Goal: Task Accomplishment & Management: Manage account settings

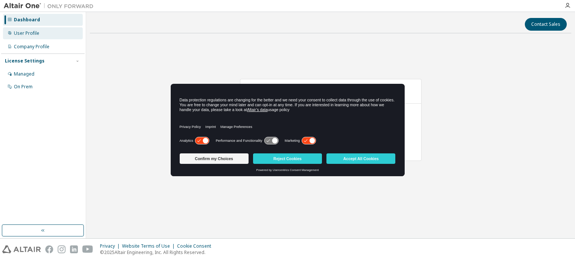
click at [43, 34] on div "User Profile" at bounding box center [43, 33] width 80 height 12
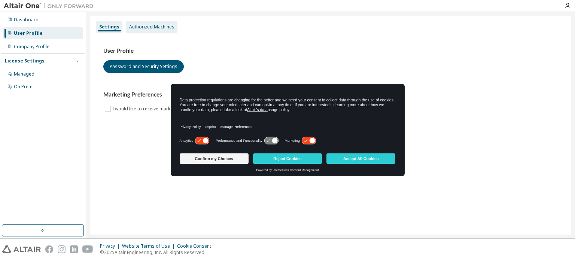
click at [130, 30] on div "Authorized Machines" at bounding box center [151, 27] width 45 height 6
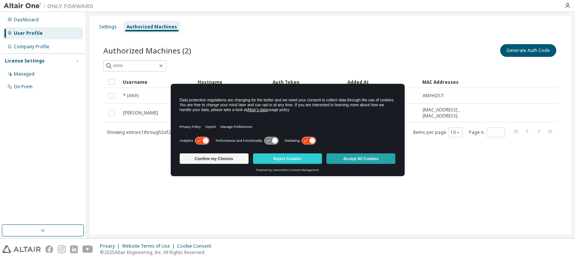
drag, startPoint x: 252, startPoint y: 88, endPoint x: 356, endPoint y: 160, distance: 126.1
click at [356, 160] on div "Data protection regulations are changing for the better and we need your consen…" at bounding box center [288, 130] width 234 height 93
drag, startPoint x: 435, startPoint y: 215, endPoint x: 405, endPoint y: 190, distance: 39.6
click at [435, 215] on div "Settings Authorized Machines Authorized Machines (2) Generate Auth Code Clear L…" at bounding box center [331, 125] width 482 height 219
click at [285, 158] on button "Reject Cookies" at bounding box center [287, 159] width 69 height 10
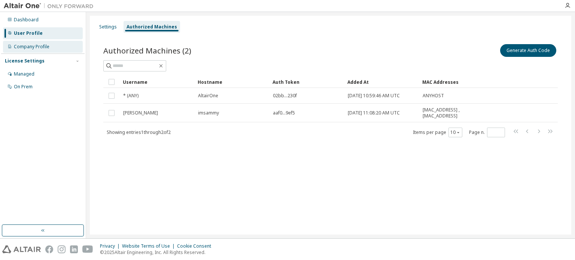
click at [39, 48] on div "Company Profile" at bounding box center [32, 47] width 36 height 6
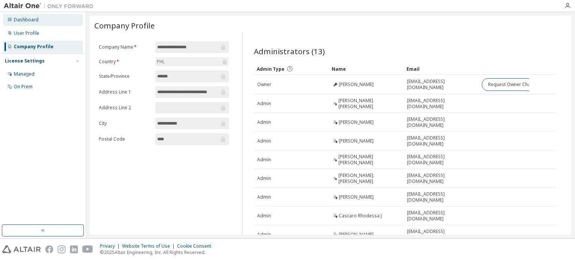
click at [30, 23] on div "Dashboard" at bounding box center [43, 20] width 80 height 12
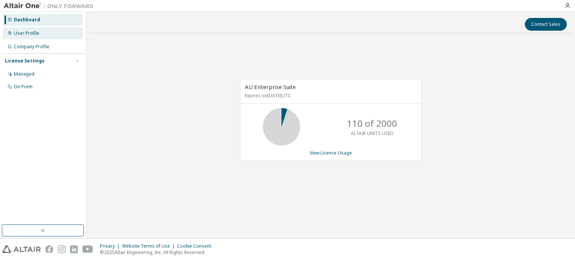
click at [41, 36] on div "User Profile" at bounding box center [43, 33] width 80 height 12
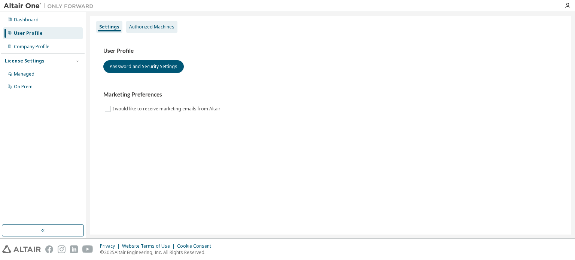
click at [138, 27] on div "Authorized Machines" at bounding box center [151, 27] width 45 height 6
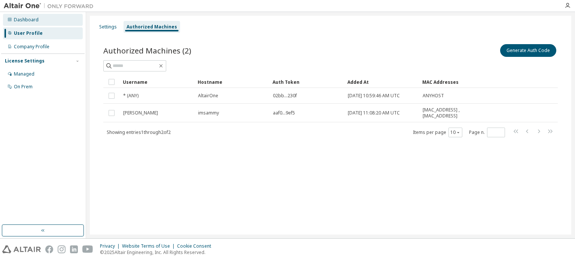
click at [48, 17] on div "Dashboard" at bounding box center [43, 20] width 80 height 12
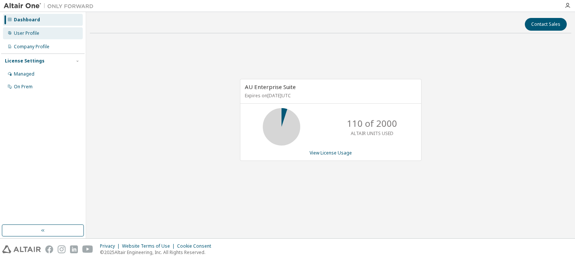
click at [39, 32] on div "User Profile" at bounding box center [43, 33] width 80 height 12
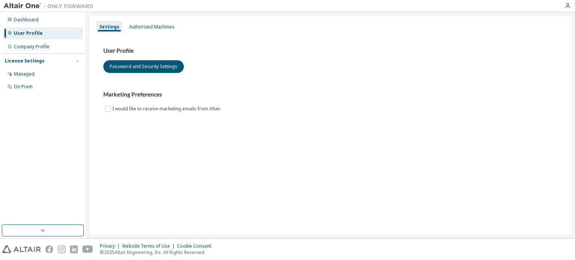
click at [102, 28] on div "Settings" at bounding box center [109, 27] width 20 height 6
click at [133, 63] on button "Password and Security Settings" at bounding box center [143, 66] width 81 height 13
